Goal: Task Accomplishment & Management: Complete application form

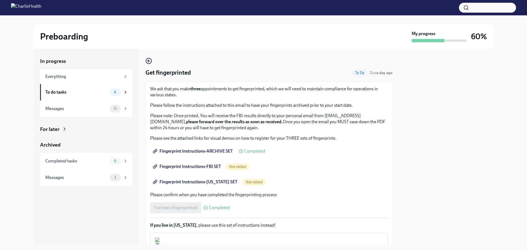
drag, startPoint x: 149, startPoint y: 122, endPoint x: 220, endPoint y: 122, distance: 71.1
click at [220, 122] on div "We ask that you make three appointments to get fingerprinted, which we will nee…" at bounding box center [268, 180] width 247 height 198
click at [342, 165] on div "Fingerprint Instructions-FBI SET Not visited" at bounding box center [269, 166] width 238 height 11
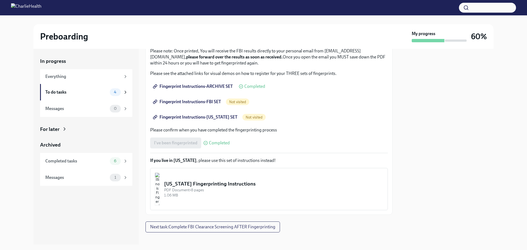
scroll to position [70, 0]
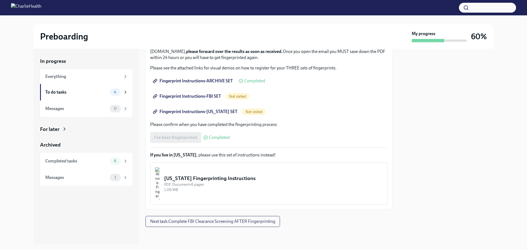
click at [192, 96] on span "Fingerprint Instructions-FBI SET" at bounding box center [187, 96] width 67 height 5
click at [219, 223] on span "Next task : Complete FBI Clearance Screening AFTER Fingerprinting" at bounding box center [212, 221] width 125 height 5
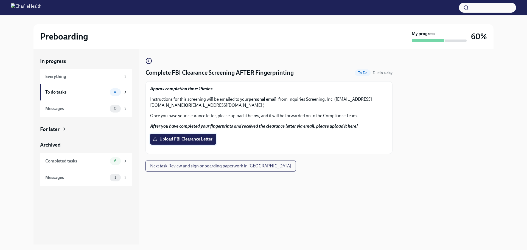
click at [182, 141] on span "Upload FBI Clearance Letter" at bounding box center [183, 138] width 58 height 5
click at [0, 0] on input "Upload FBI Clearance Letter" at bounding box center [0, 0] width 0 height 0
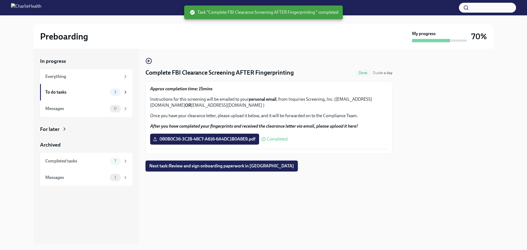
click at [198, 167] on span "Next task : Review and sign onboarding paperwork in [GEOGRAPHIC_DATA]" at bounding box center [221, 165] width 145 height 5
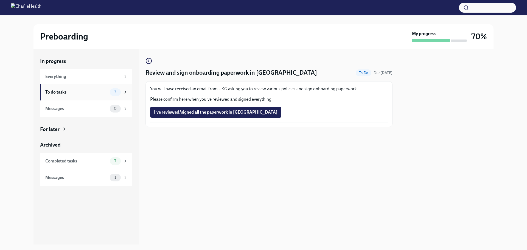
click at [58, 91] on div "To do tasks" at bounding box center [76, 92] width 62 height 6
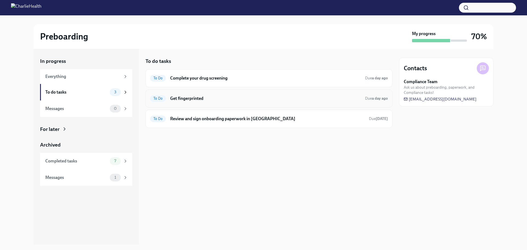
click at [165, 98] on span "To Do" at bounding box center [158, 98] width 16 height 4
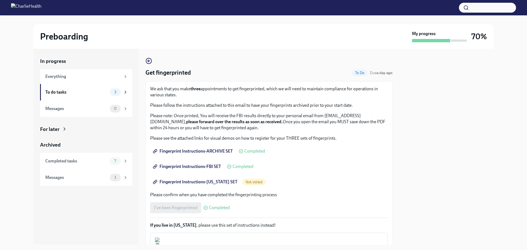
click at [193, 182] on span "Fingerprint Instructions-[US_STATE] SET" at bounding box center [195, 181] width 83 height 5
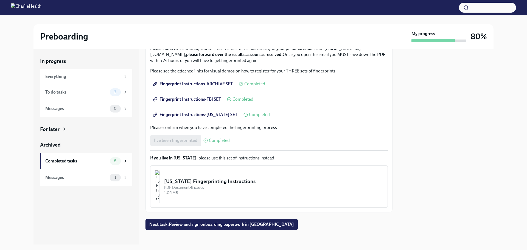
scroll to position [70, 0]
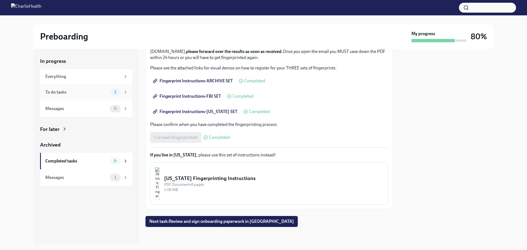
click at [86, 94] on div "To do tasks" at bounding box center [76, 92] width 62 height 6
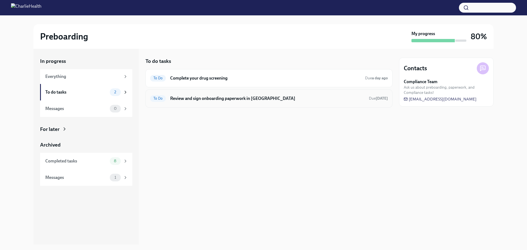
click at [266, 100] on h6 "Review and sign onboarding paperwork in [GEOGRAPHIC_DATA]" at bounding box center [267, 99] width 194 height 6
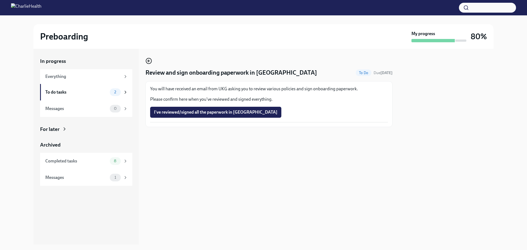
click at [146, 61] on circle "button" at bounding box center [148, 60] width 5 height 5
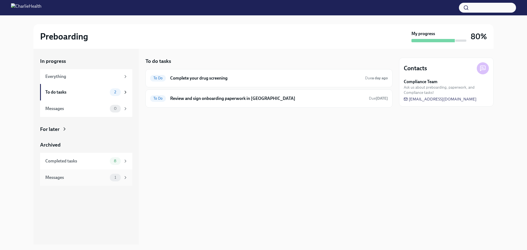
click at [85, 176] on div "Messages" at bounding box center [76, 178] width 62 height 6
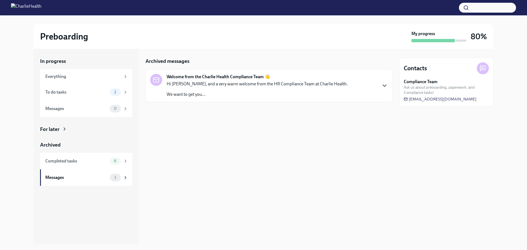
click at [385, 88] on icon "button" at bounding box center [384, 85] width 7 height 7
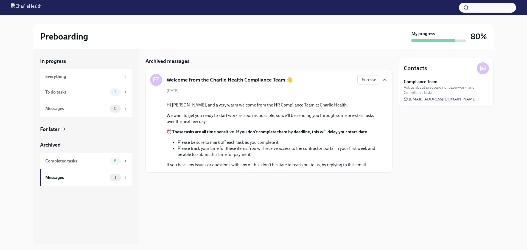
scroll to position [5, 0]
